Goal: Information Seeking & Learning: Learn about a topic

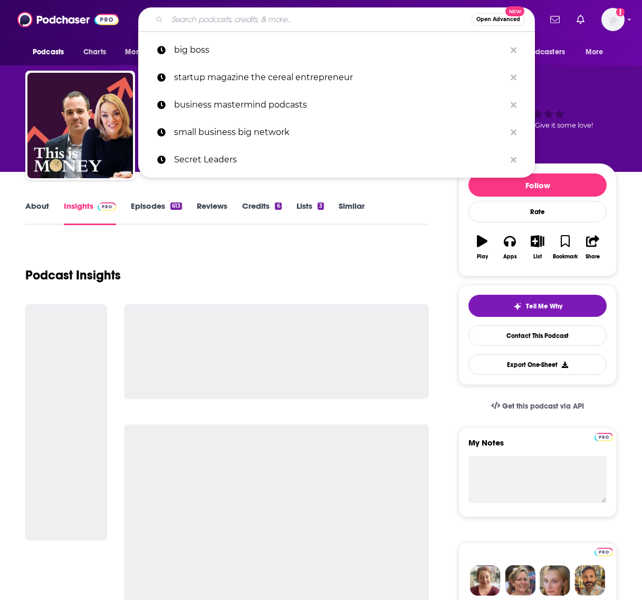
click at [348, 12] on input "Search podcasts, credits, & more..." at bounding box center [319, 19] width 304 height 17
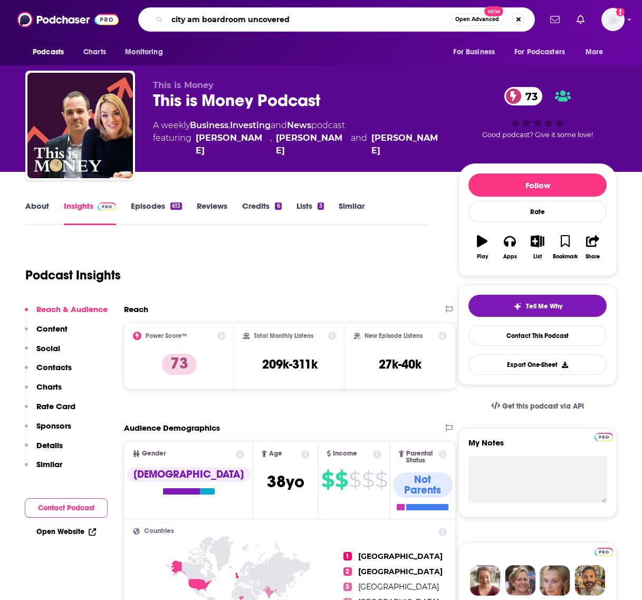
type input "city am boardroom uncovered"
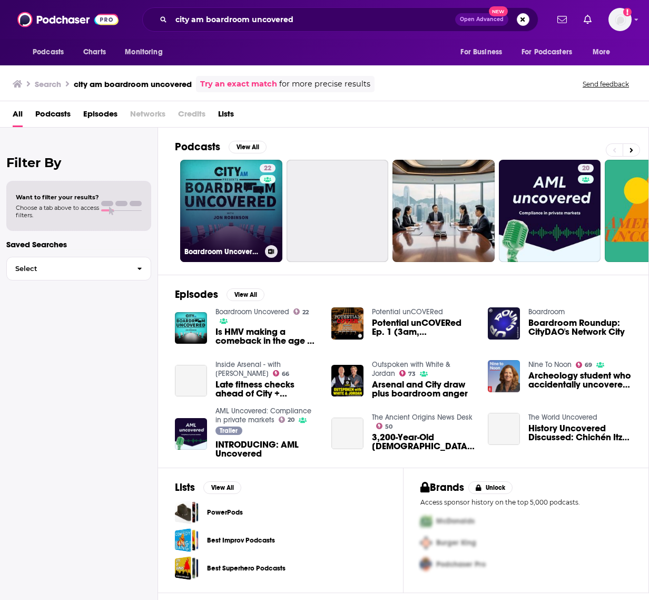
click at [264, 196] on div "22" at bounding box center [269, 204] width 18 height 81
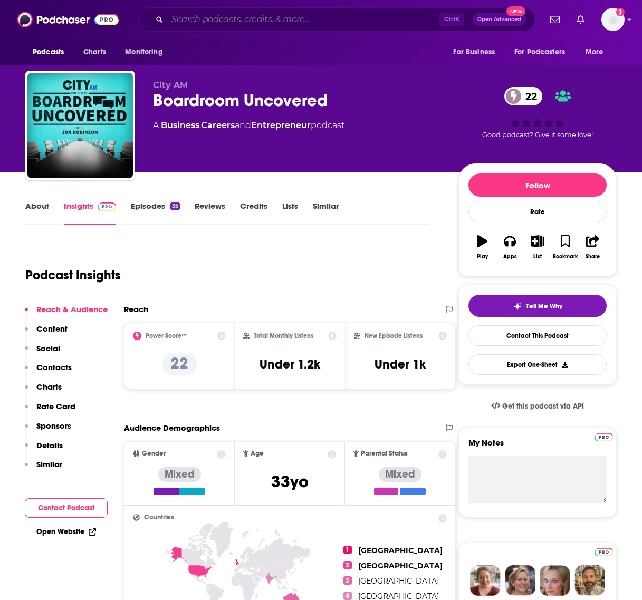
click at [291, 25] on input "Search podcasts, credits, & more..." at bounding box center [303, 19] width 272 height 17
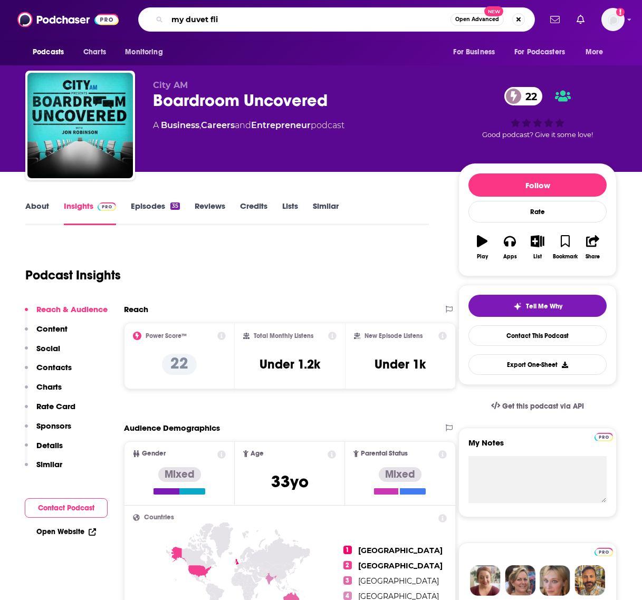
type input "my duvet flip"
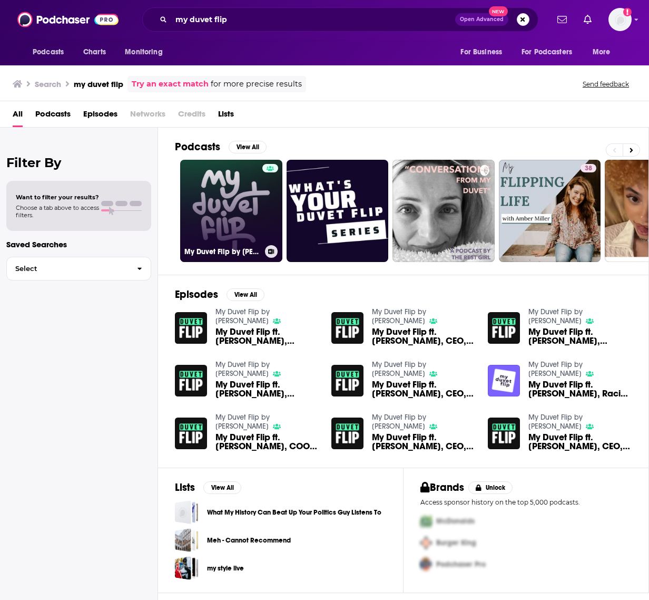
click at [253, 222] on link "My Duvet Flip by [PERSON_NAME]" at bounding box center [231, 211] width 102 height 102
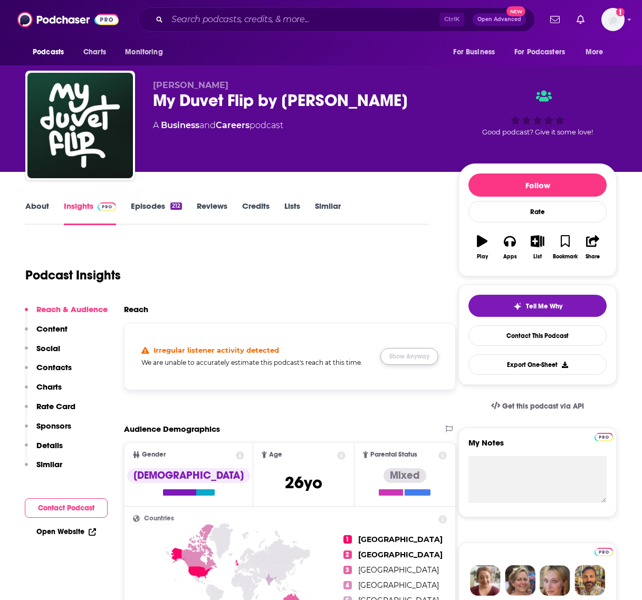
click at [408, 351] on button "Show Anyway" at bounding box center [409, 356] width 58 height 17
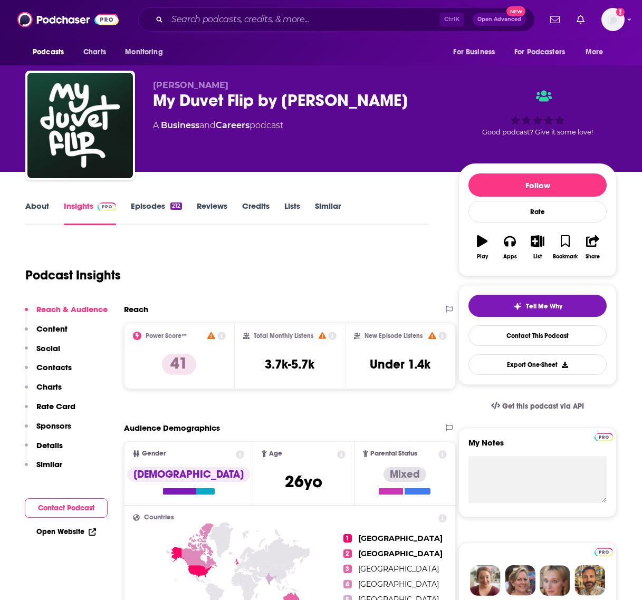
click at [384, 289] on div "Podcast Insights" at bounding box center [222, 269] width 395 height 54
click at [627, 103] on div "[PERSON_NAME] My Duvet Flip by [PERSON_NAME] A Business and Careers podcast Goo…" at bounding box center [321, 86] width 642 height 172
